Goal: Information Seeking & Learning: Find specific page/section

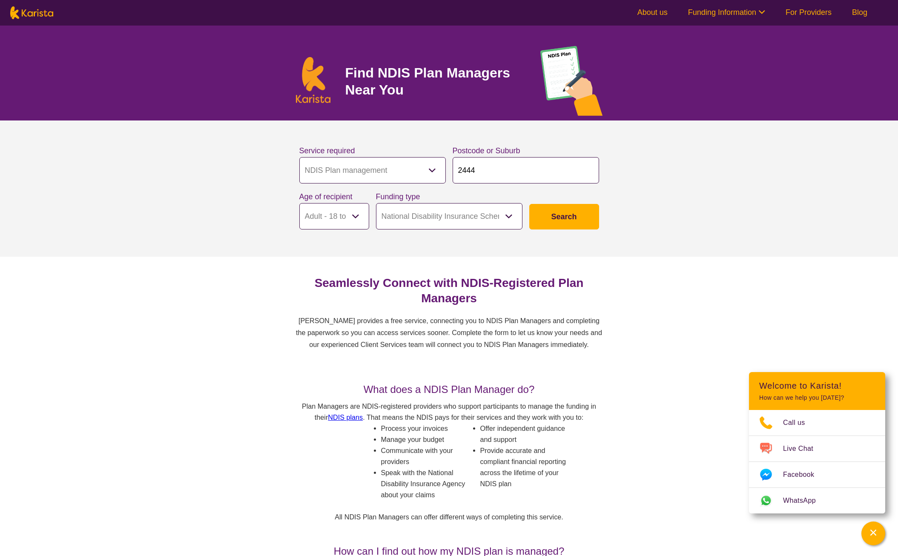
select select "NDIS Plan management"
select select "AD"
select select "NDIS"
select select "NDIS Plan management"
select select "AD"
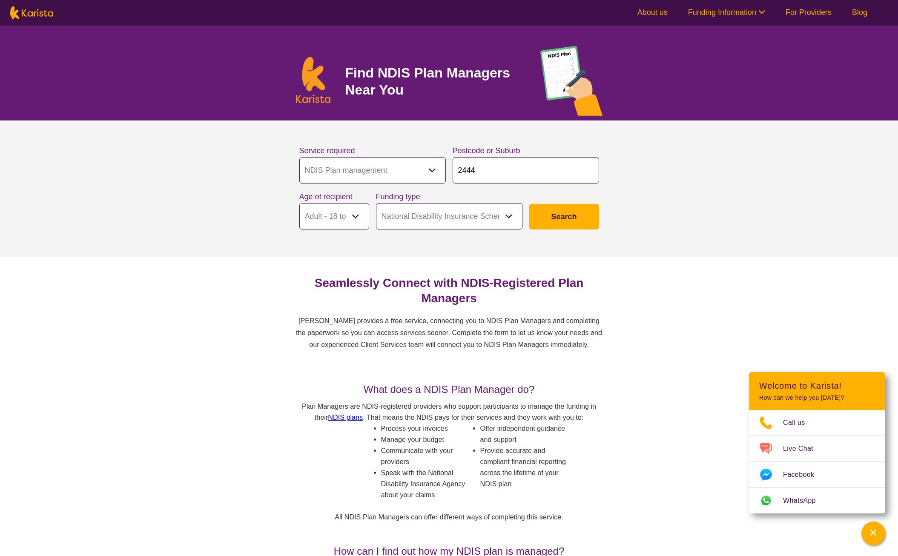
select select "NDIS"
click at [573, 218] on button "Search" at bounding box center [564, 217] width 70 height 26
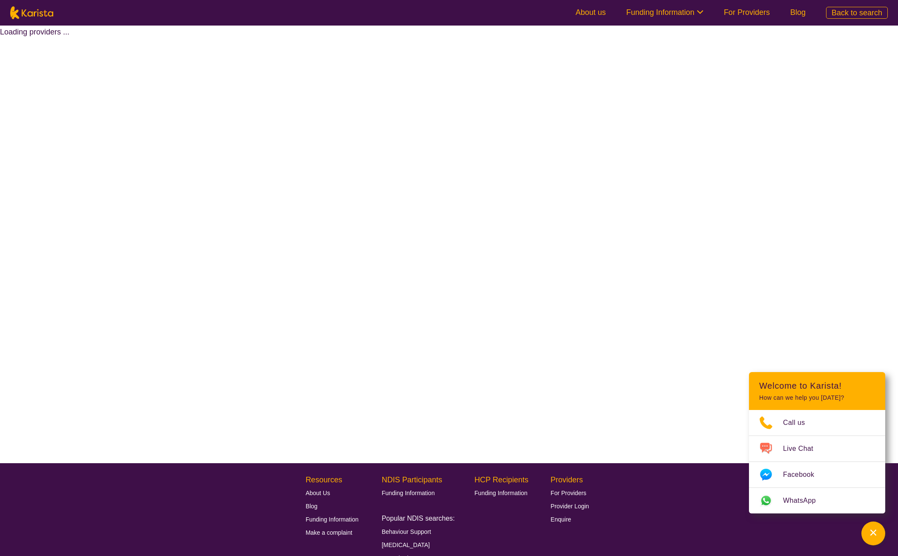
select select "by_score"
